Goal: Task Accomplishment & Management: Complete application form

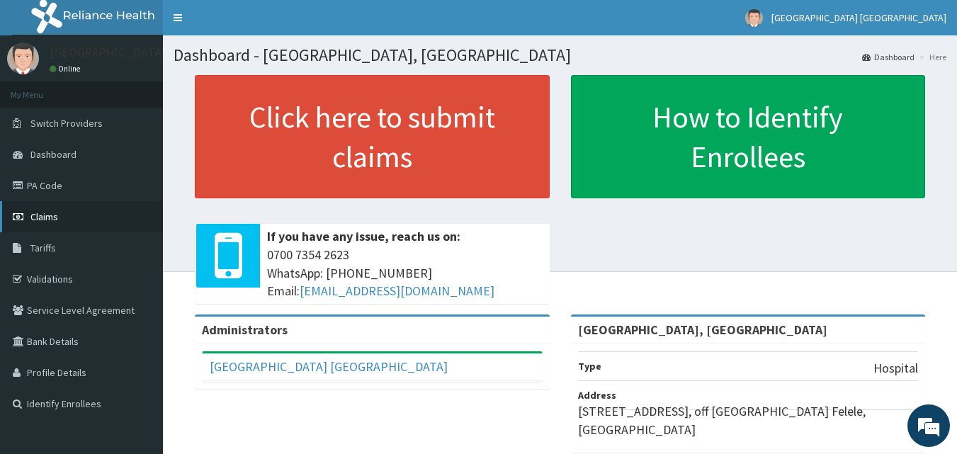
click at [53, 212] on span "Claims" at bounding box center [44, 216] width 28 height 13
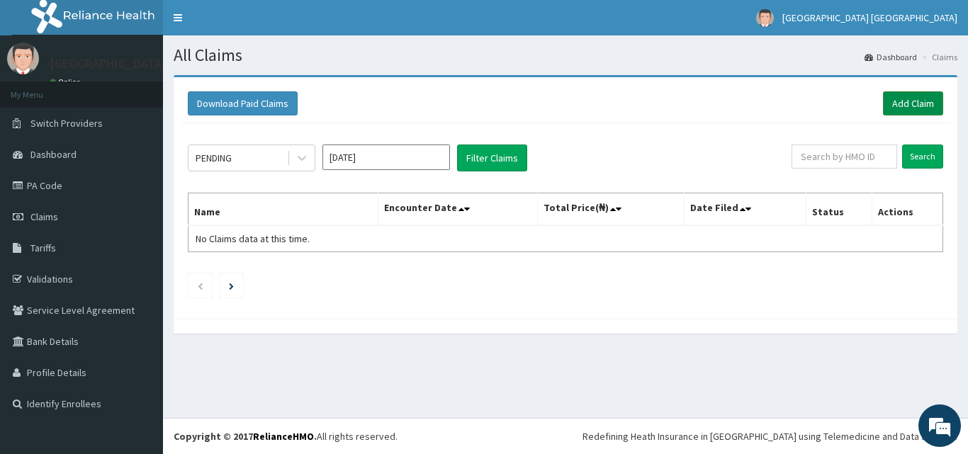
click at [913, 108] on link "Add Claim" at bounding box center [913, 103] width 60 height 24
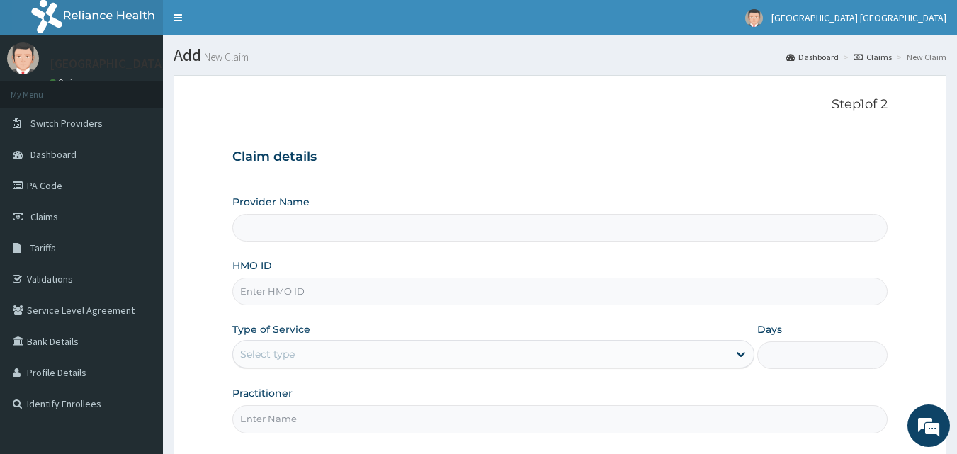
type input "Graceland Hospital, Ibadan"
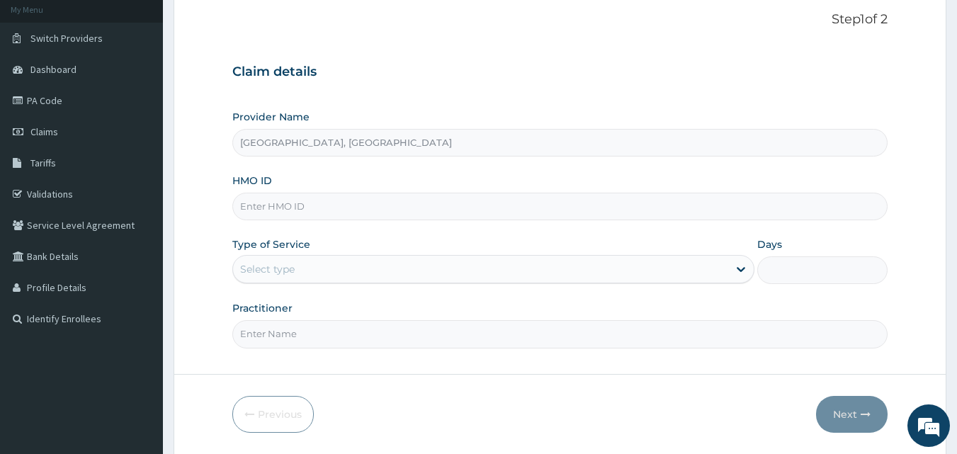
scroll to position [113, 0]
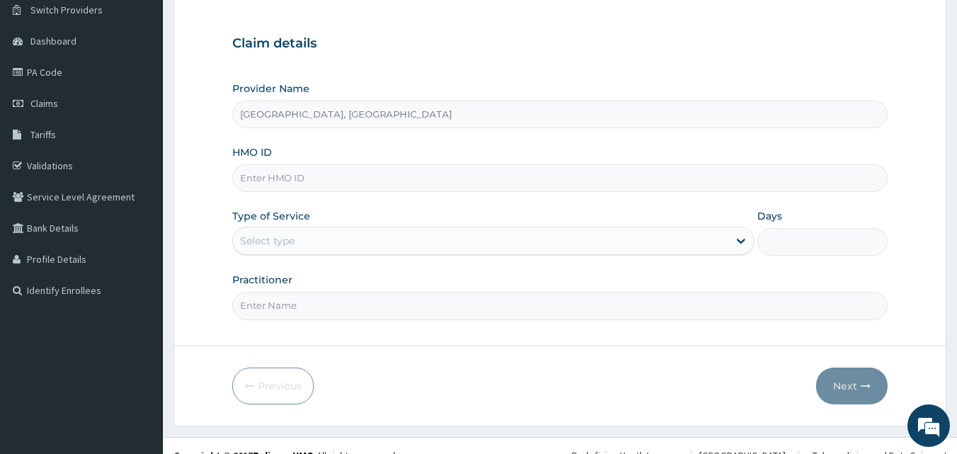
click at [306, 182] on input "HMO ID" at bounding box center [560, 178] width 656 height 28
type input "GSV/12593/A"
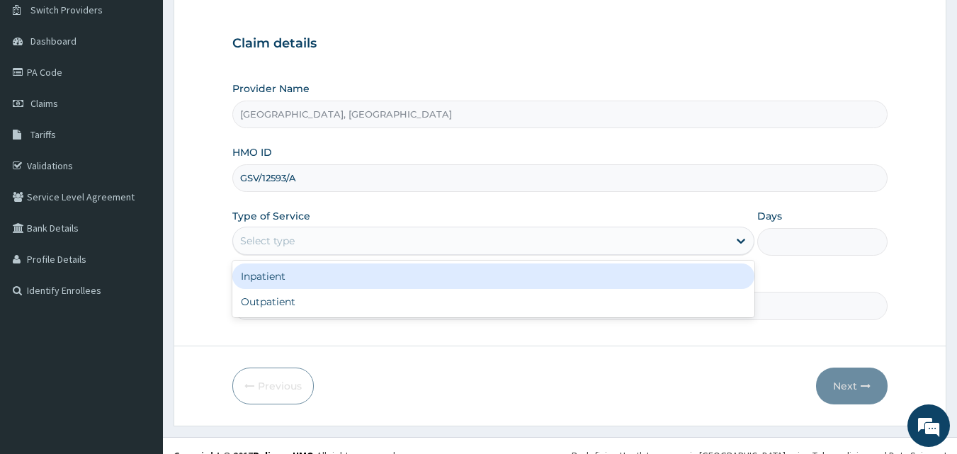
click at [334, 244] on div "Select type" at bounding box center [480, 241] width 495 height 23
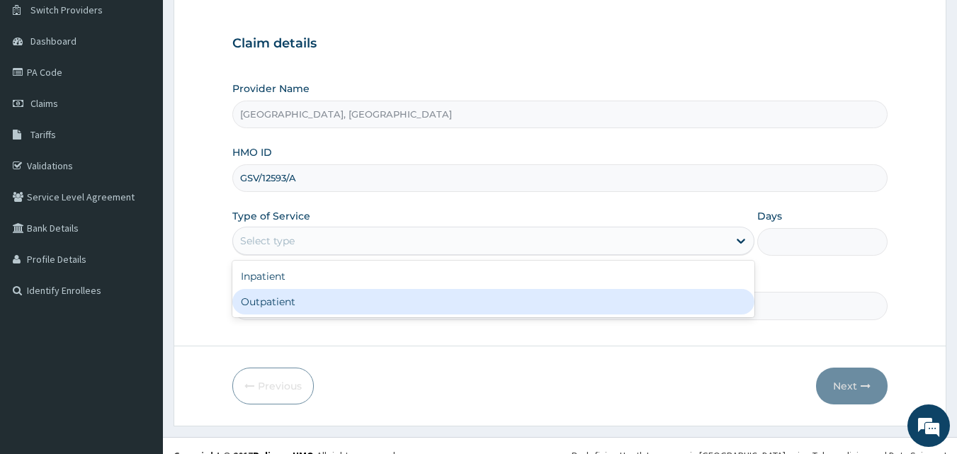
click at [296, 307] on div "Outpatient" at bounding box center [493, 302] width 522 height 26
type input "1"
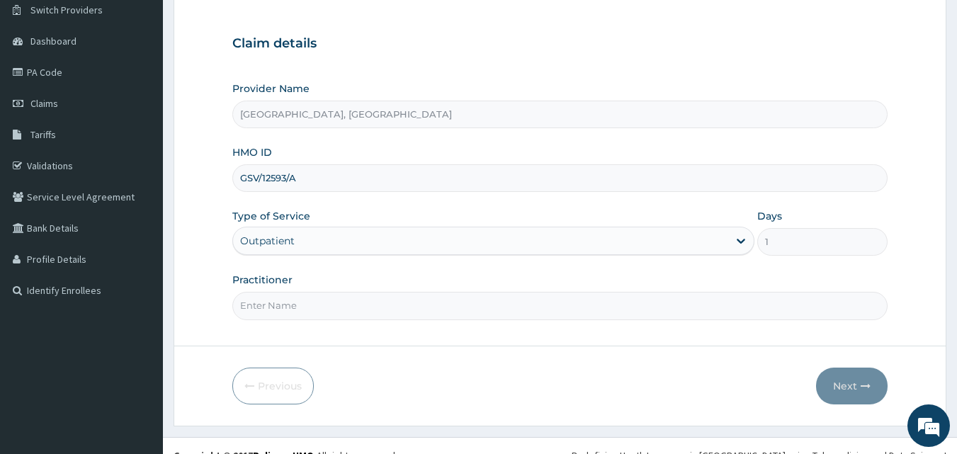
click at [310, 305] on input "Practitioner" at bounding box center [560, 306] width 656 height 28
type input "DR. SOLANKE"
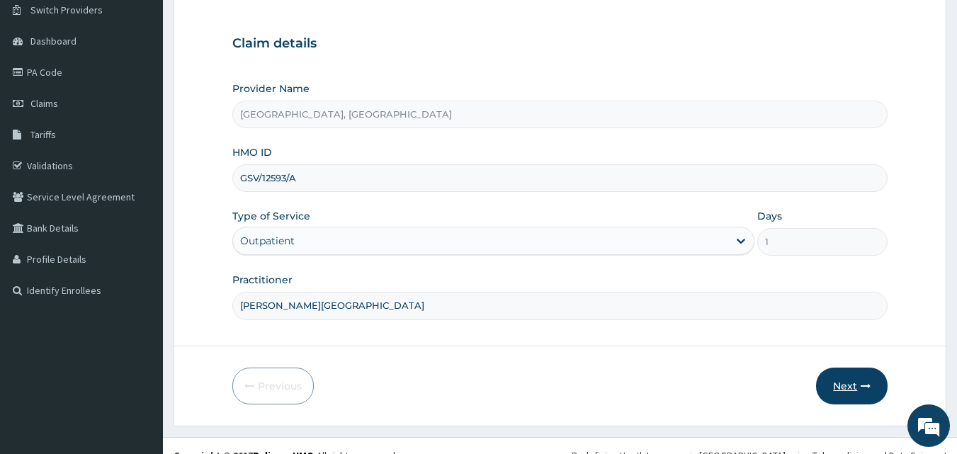
click at [838, 384] on button "Next" at bounding box center [852, 386] width 72 height 37
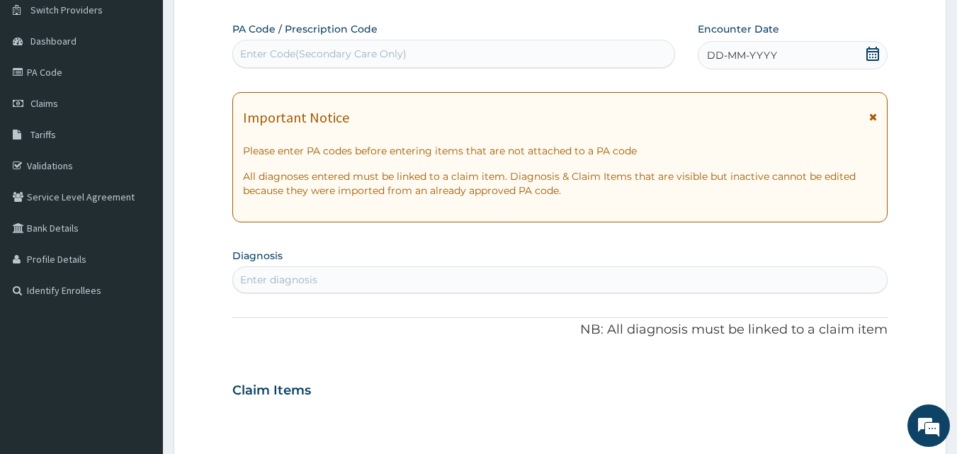
click at [859, 57] on div "DD-MM-YYYY" at bounding box center [793, 55] width 190 height 28
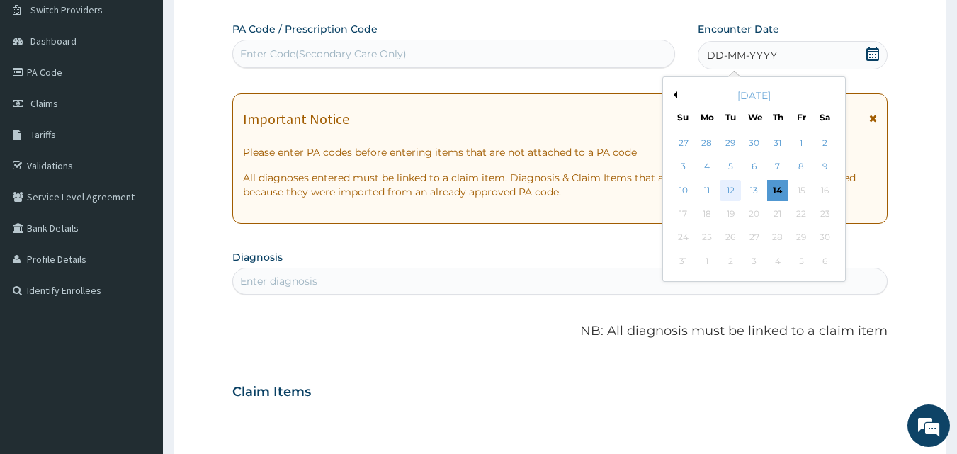
click at [728, 188] on div "12" at bounding box center [731, 190] width 21 height 21
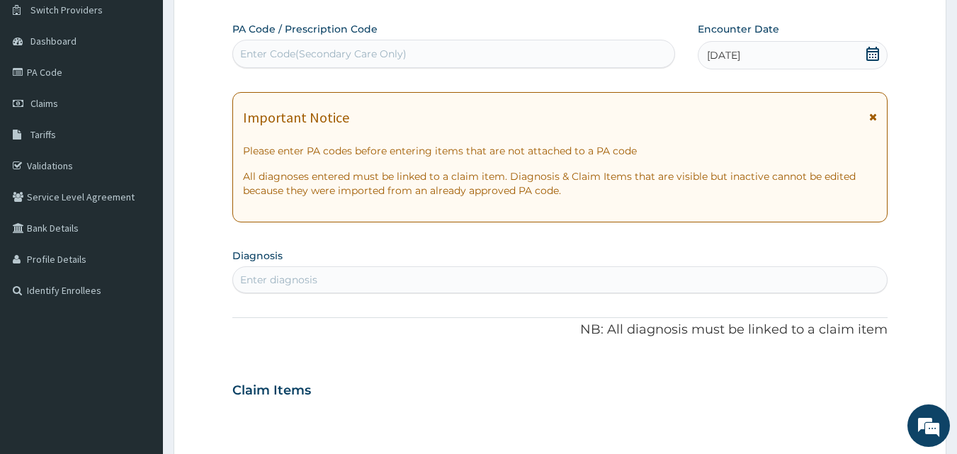
click at [355, 275] on div "Enter diagnosis" at bounding box center [560, 280] width 655 height 23
type input "trauma"
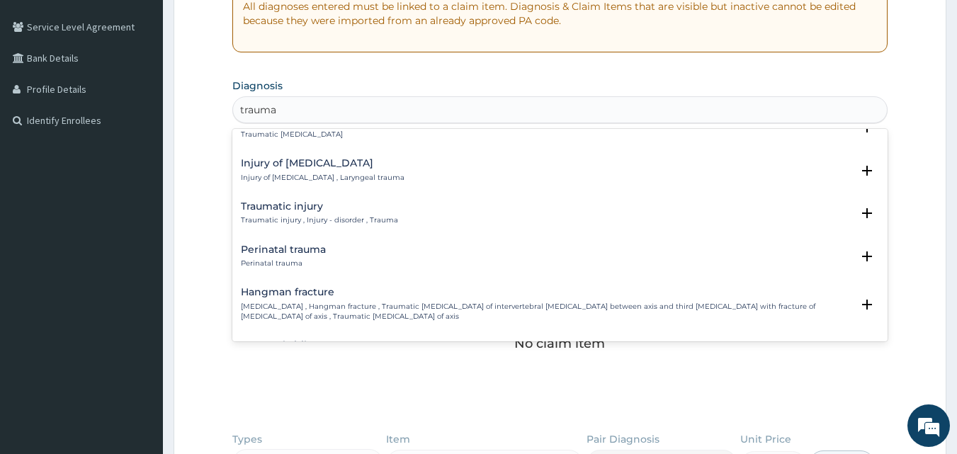
scroll to position [964, 0]
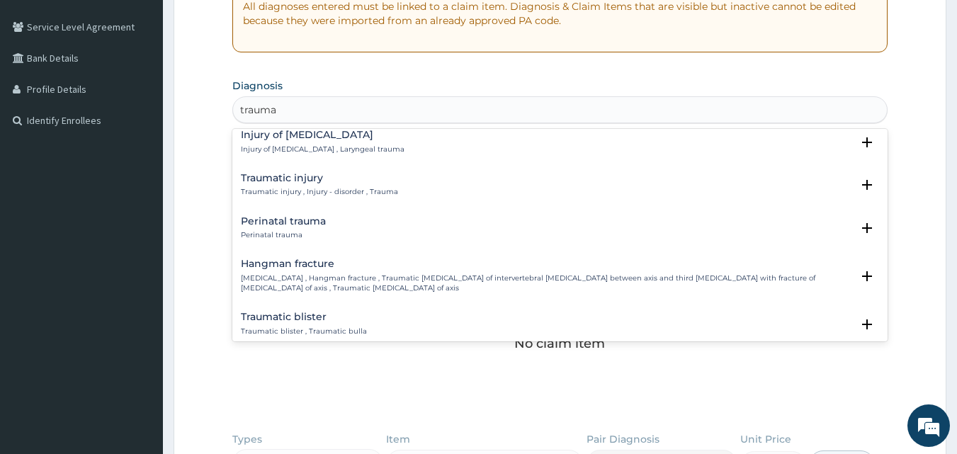
click at [268, 173] on h4 "Traumatic injury" at bounding box center [319, 178] width 157 height 11
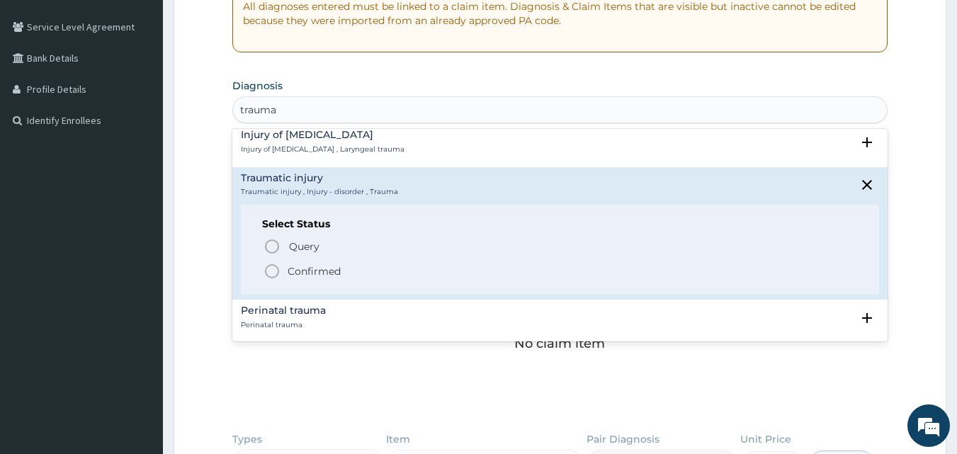
click at [271, 263] on icon "status option filled" at bounding box center [272, 271] width 17 height 17
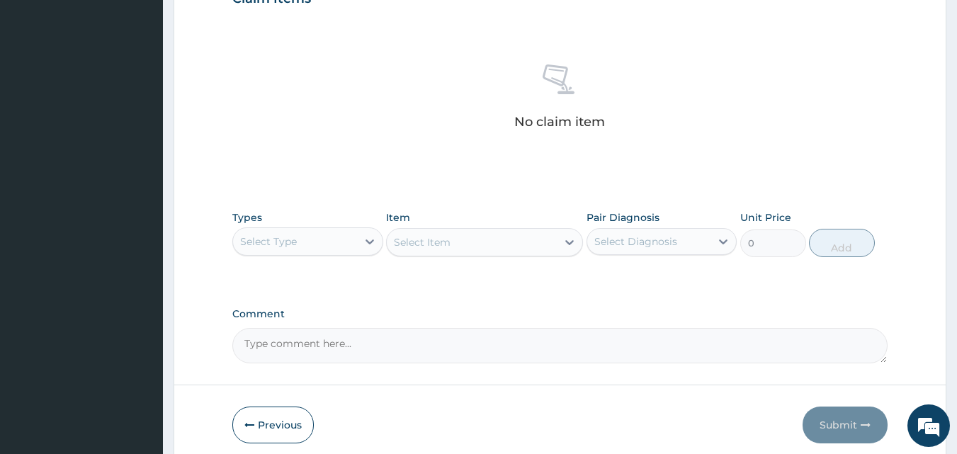
scroll to position [510, 0]
click at [286, 240] on div "Select Type" at bounding box center [268, 241] width 57 height 14
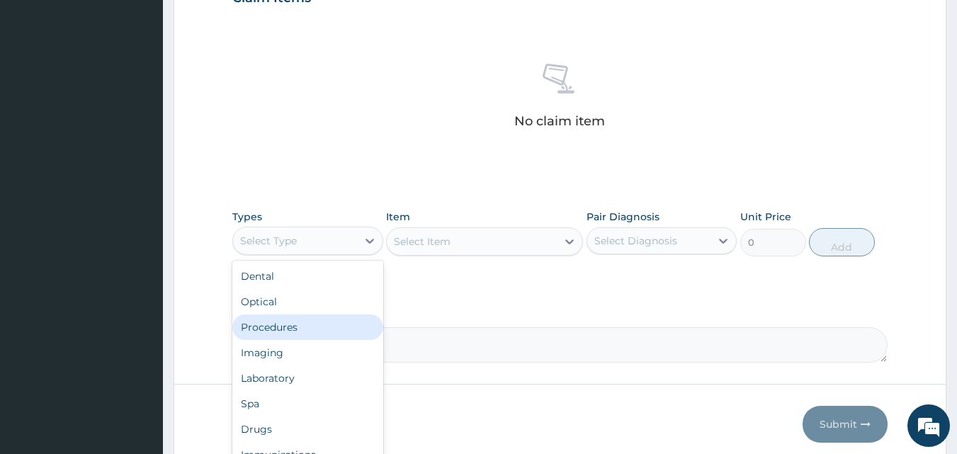
click at [269, 327] on div "Procedures" at bounding box center [307, 328] width 151 height 26
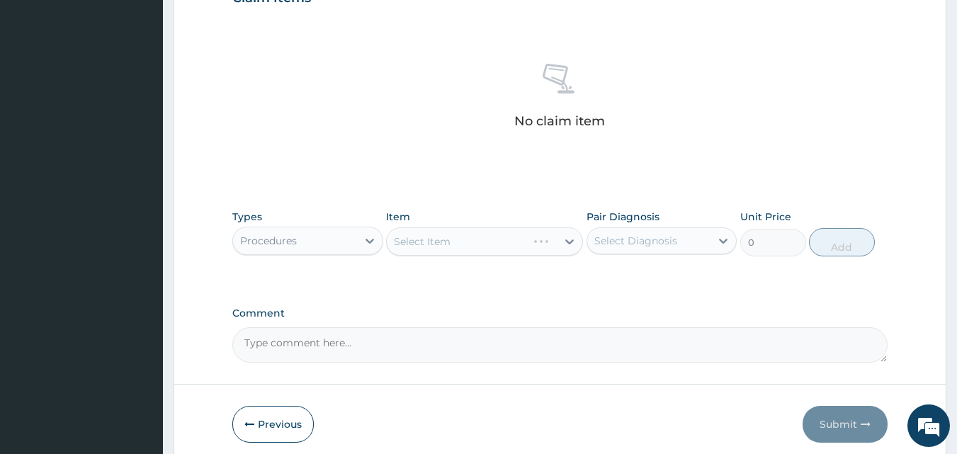
click at [462, 247] on div "Select Item" at bounding box center [484, 241] width 197 height 28
click at [478, 245] on div "Select Item" at bounding box center [472, 241] width 170 height 23
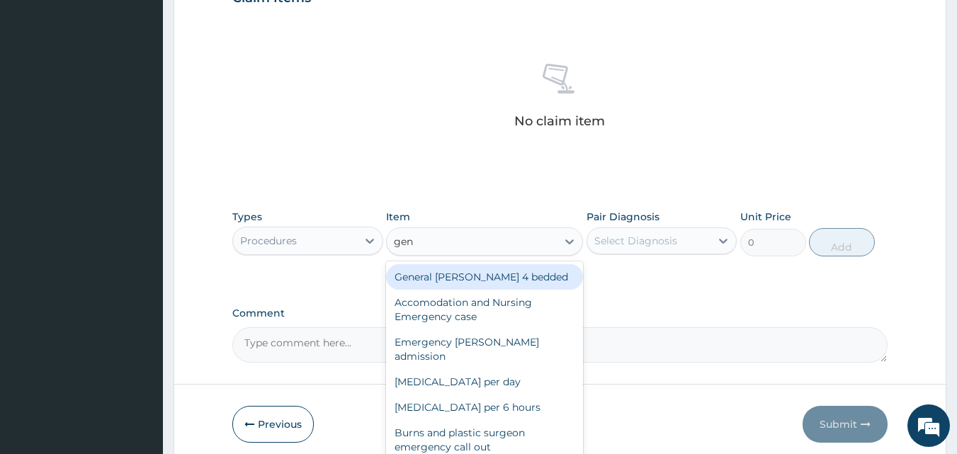
type input "gene"
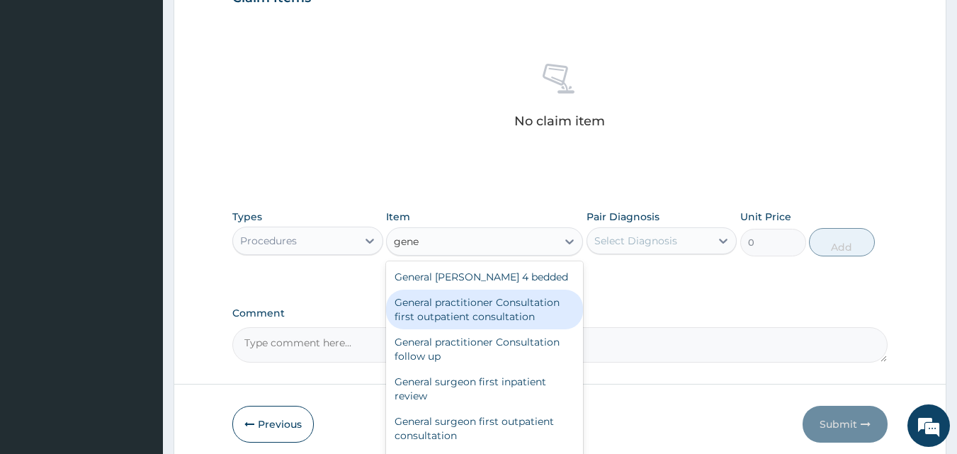
click at [449, 320] on div "General practitioner Consultation first outpatient consultation" at bounding box center [484, 310] width 197 height 40
type input "3547.5"
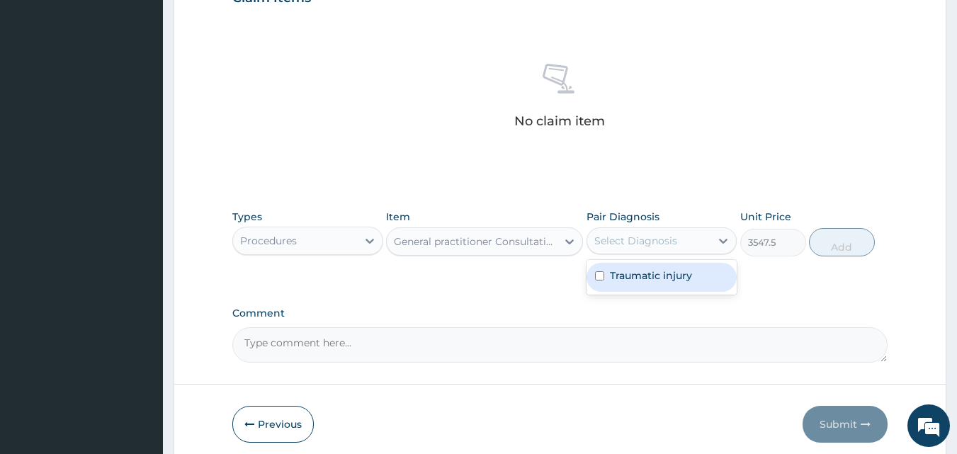
click at [635, 244] on div "Select Diagnosis" at bounding box center [636, 241] width 83 height 14
click at [596, 276] on input "checkbox" at bounding box center [599, 275] width 9 height 9
checkbox input "true"
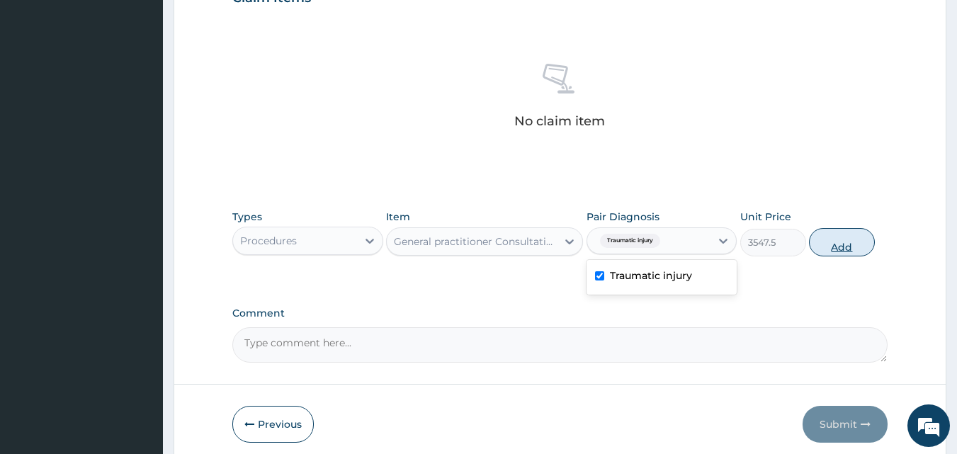
click at [833, 243] on button "Add" at bounding box center [842, 242] width 66 height 28
type input "0"
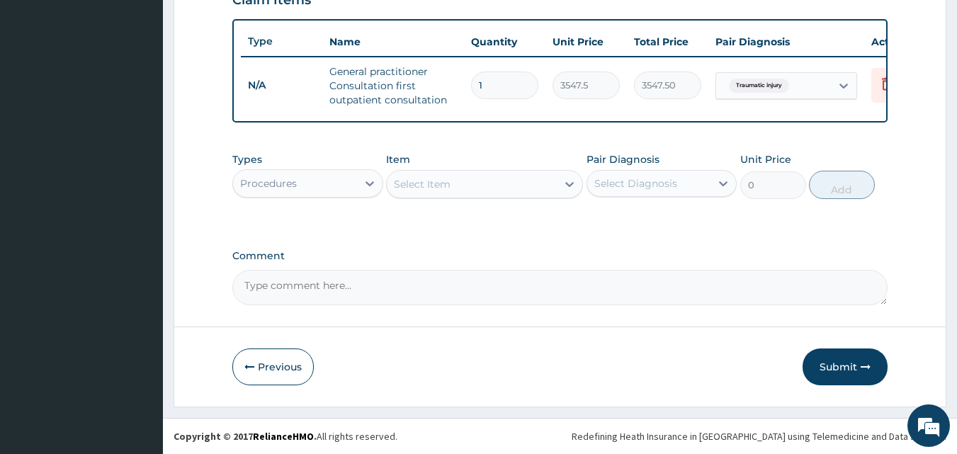
click at [342, 188] on div "Procedures" at bounding box center [295, 183] width 124 height 23
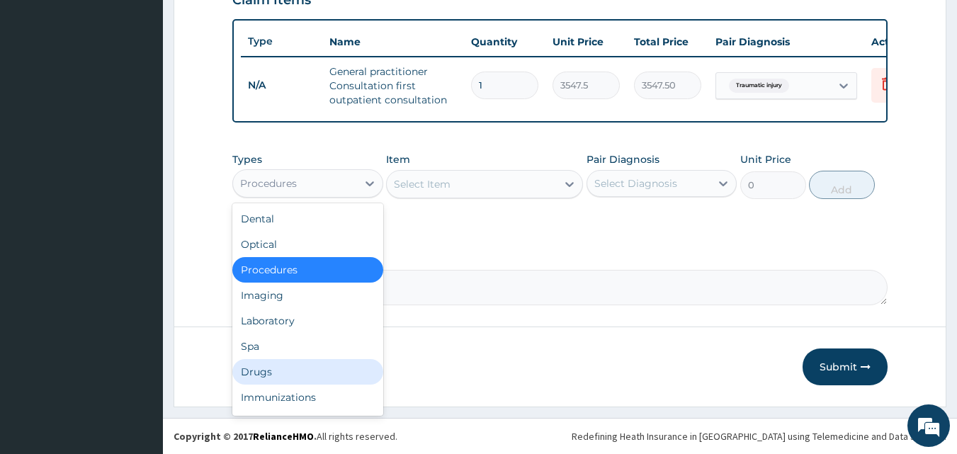
click at [270, 380] on div "Drugs" at bounding box center [307, 372] width 151 height 26
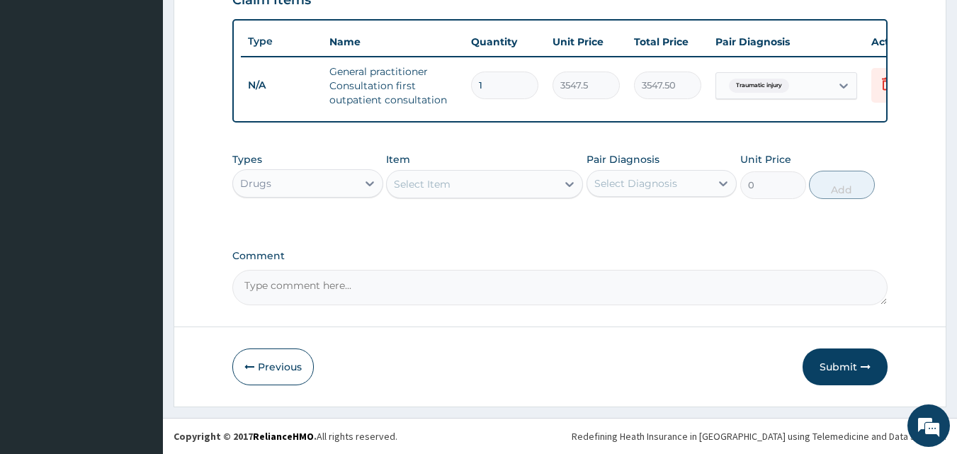
click at [498, 196] on div "Select Item" at bounding box center [472, 184] width 170 height 23
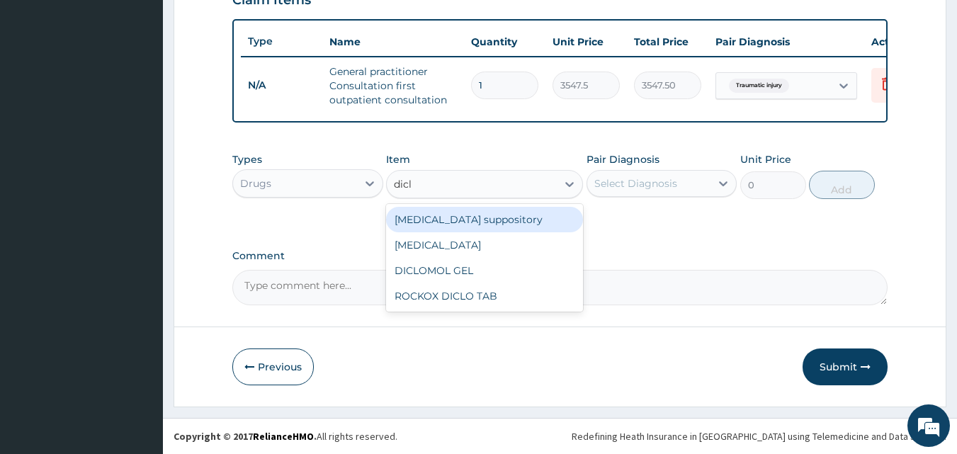
type input "diclo"
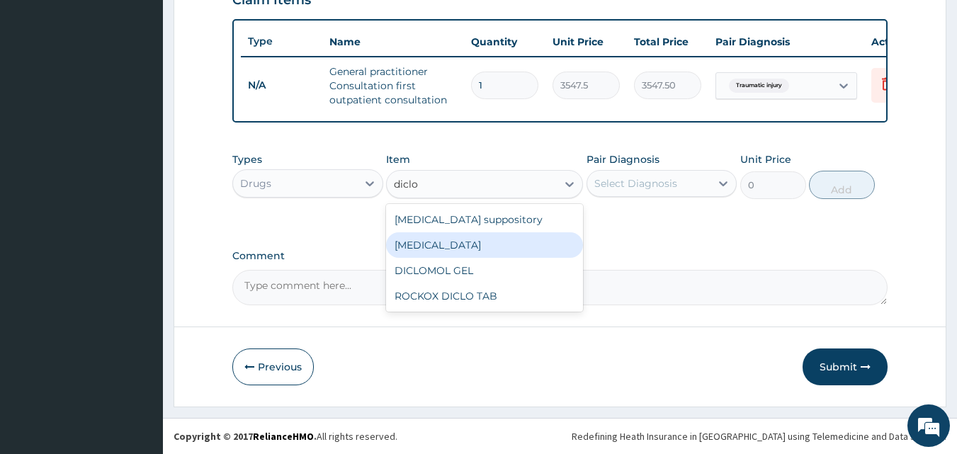
click at [441, 250] on div "Diclofenac" at bounding box center [484, 245] width 197 height 26
type input "591.25"
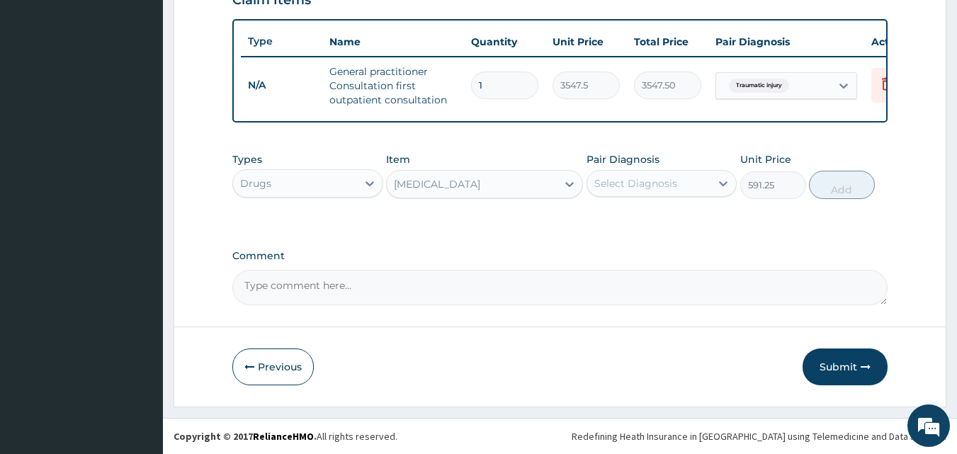
click at [610, 191] on div "Select Diagnosis" at bounding box center [636, 183] width 83 height 14
click at [599, 223] on input "checkbox" at bounding box center [599, 218] width 9 height 9
checkbox input "true"
click at [841, 196] on button "Add" at bounding box center [842, 185] width 66 height 28
type input "0"
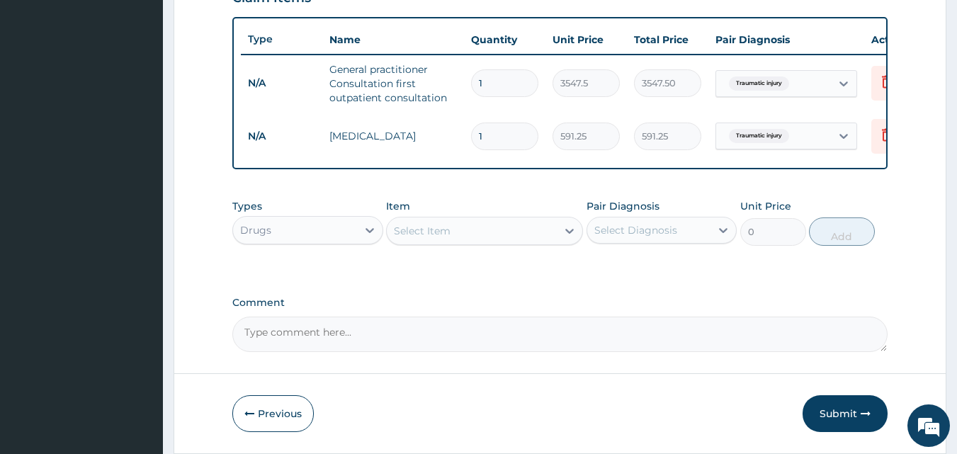
click at [317, 274] on div "Types Drugs Item Select Item Pair Diagnosis Select Diagnosis Unit Price 0 Add" at bounding box center [560, 233] width 656 height 82
click at [427, 238] on div "Select Item" at bounding box center [422, 231] width 57 height 14
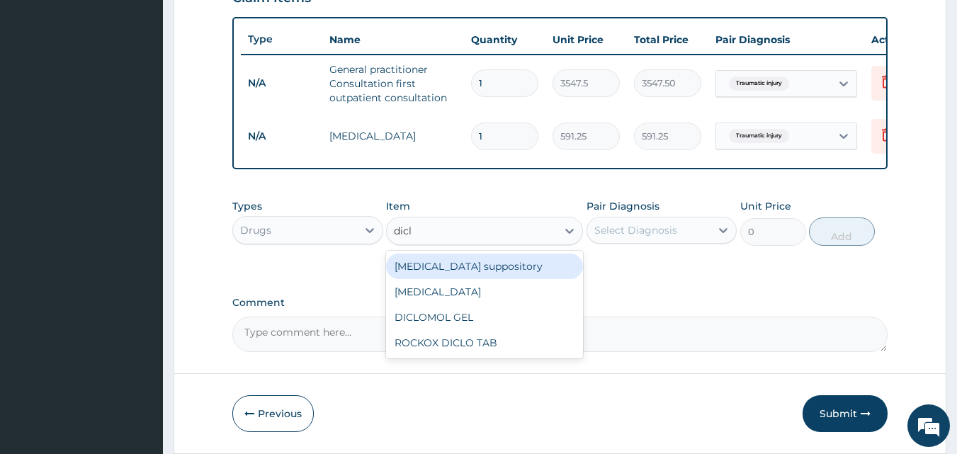
type input "diclo"
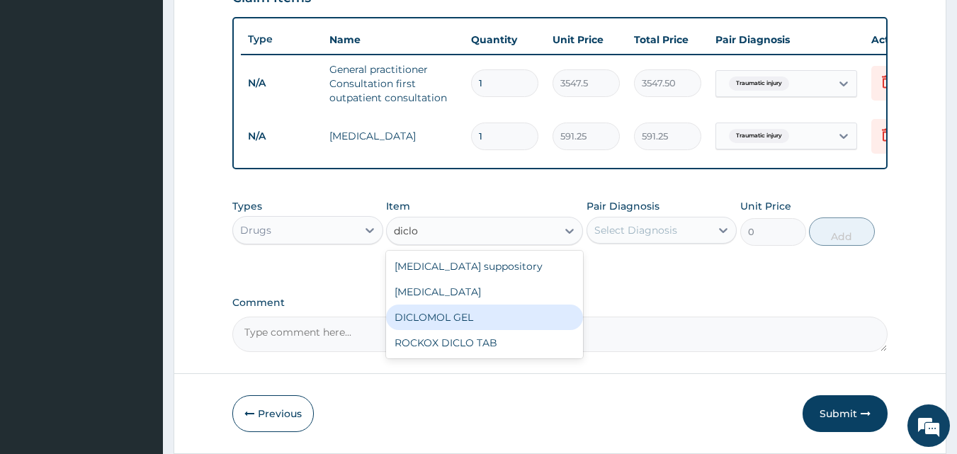
click at [431, 330] on div "DICLOMOL GEL" at bounding box center [484, 318] width 197 height 26
type input "827.75"
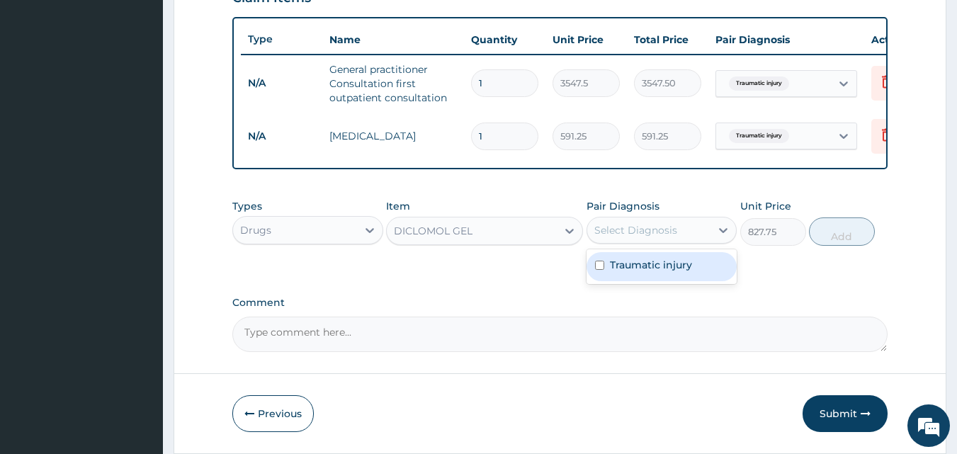
click at [614, 237] on div "Select Diagnosis" at bounding box center [636, 230] width 83 height 14
click at [600, 270] on input "checkbox" at bounding box center [599, 265] width 9 height 9
checkbox input "true"
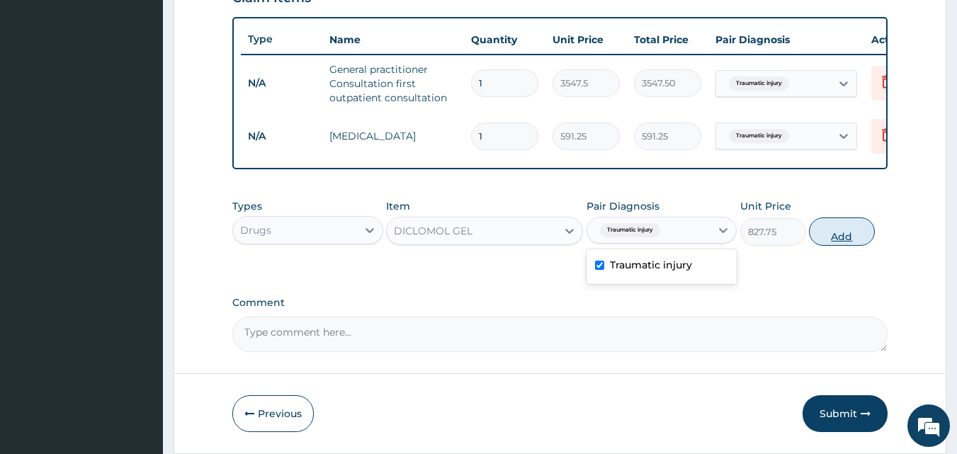
click at [819, 246] on button "Add" at bounding box center [842, 232] width 66 height 28
type input "0"
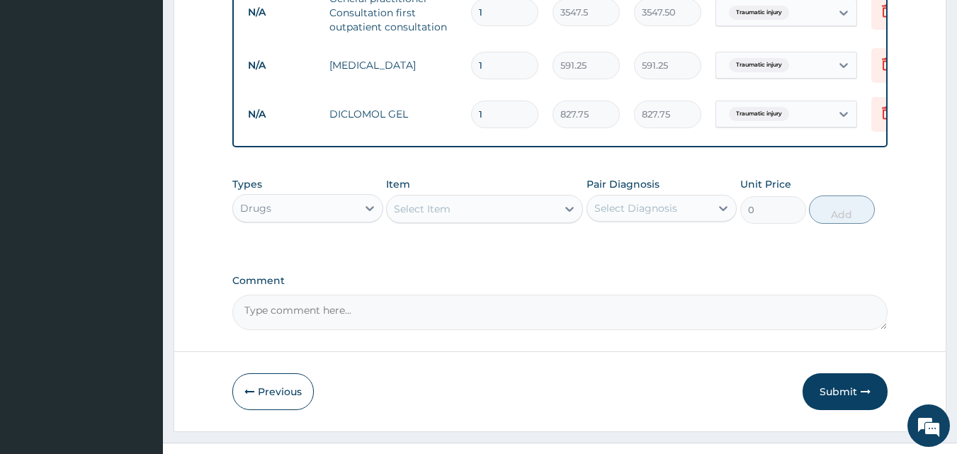
scroll to position [616, 0]
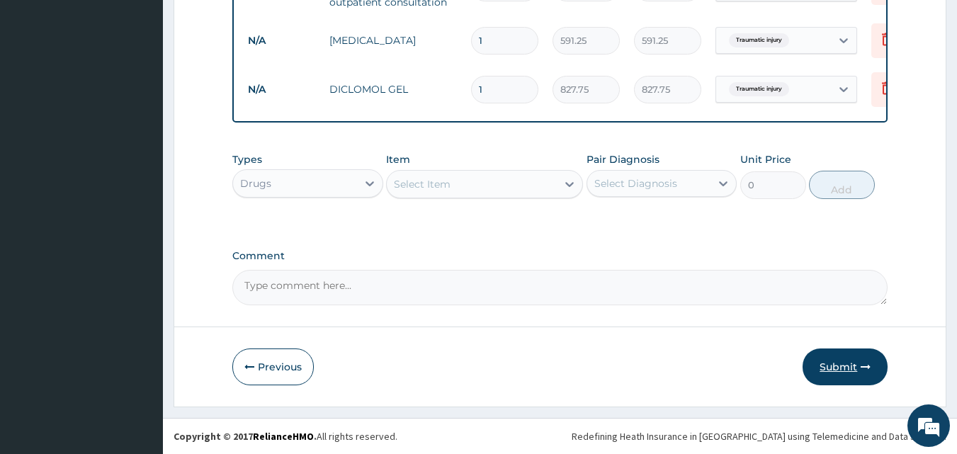
click at [846, 369] on button "Submit" at bounding box center [845, 367] width 85 height 37
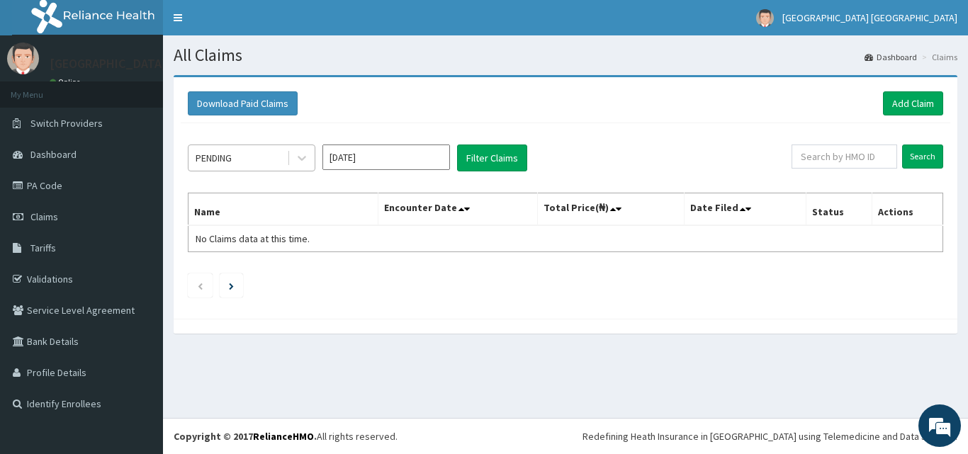
click at [270, 159] on div "PENDING" at bounding box center [237, 158] width 98 height 23
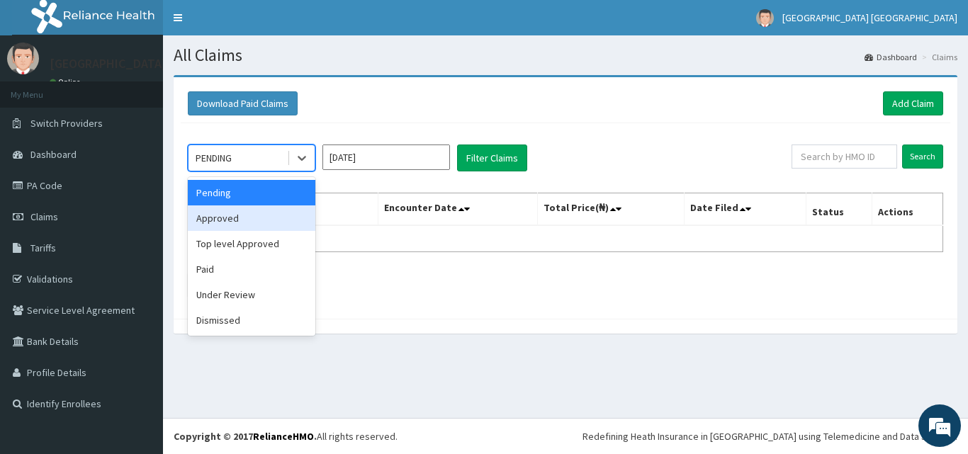
click at [242, 223] on div "Approved" at bounding box center [252, 218] width 128 height 26
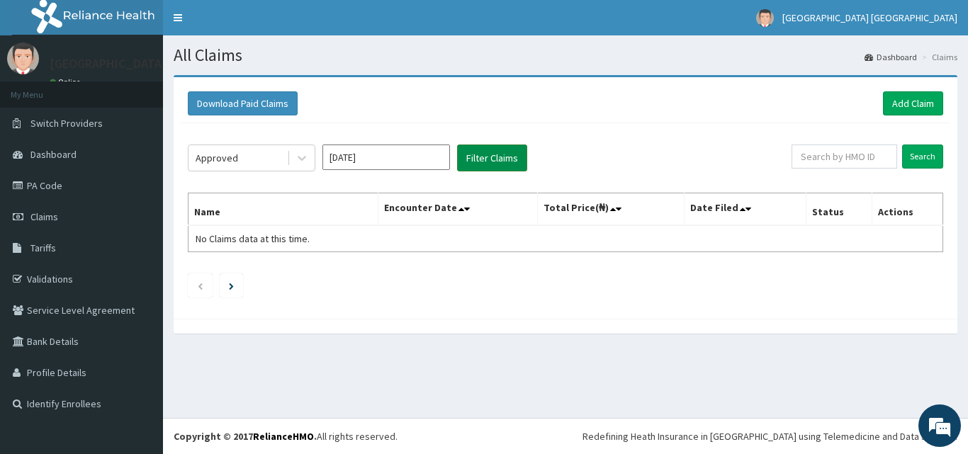
click at [483, 154] on button "Filter Claims" at bounding box center [492, 158] width 70 height 27
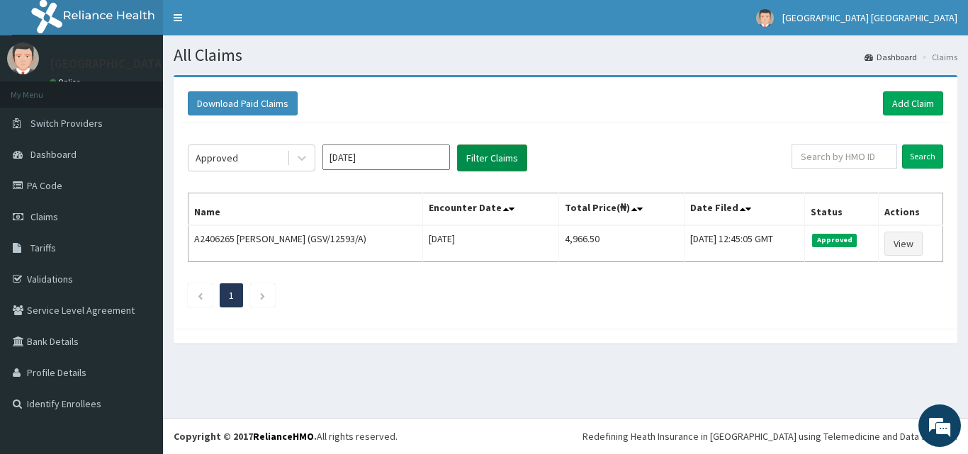
click at [457, 145] on button "Filter Claims" at bounding box center [492, 158] width 70 height 27
